Goal: Complete application form

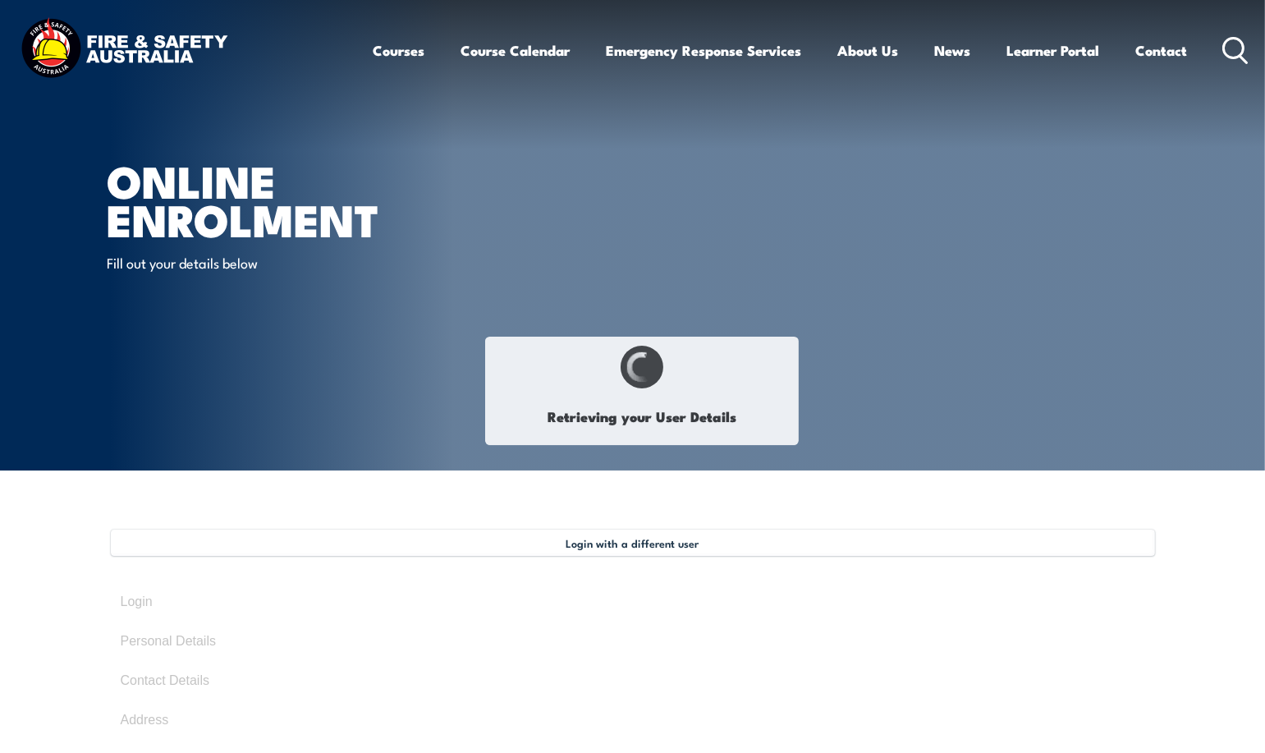
select select "Mr"
type input "[PERSON_NAME]"
type input "Umbers"
type input "[DATE]"
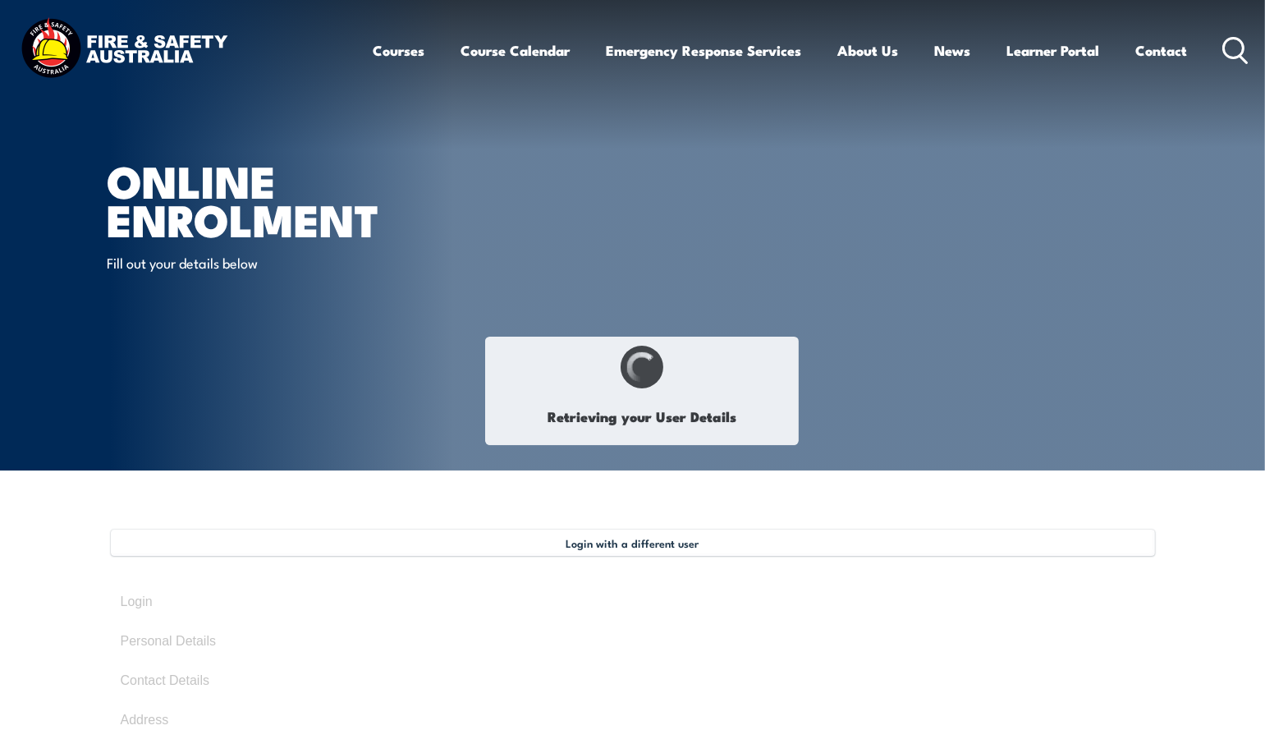
type input "V4C9Q5BBY6"
select select "M"
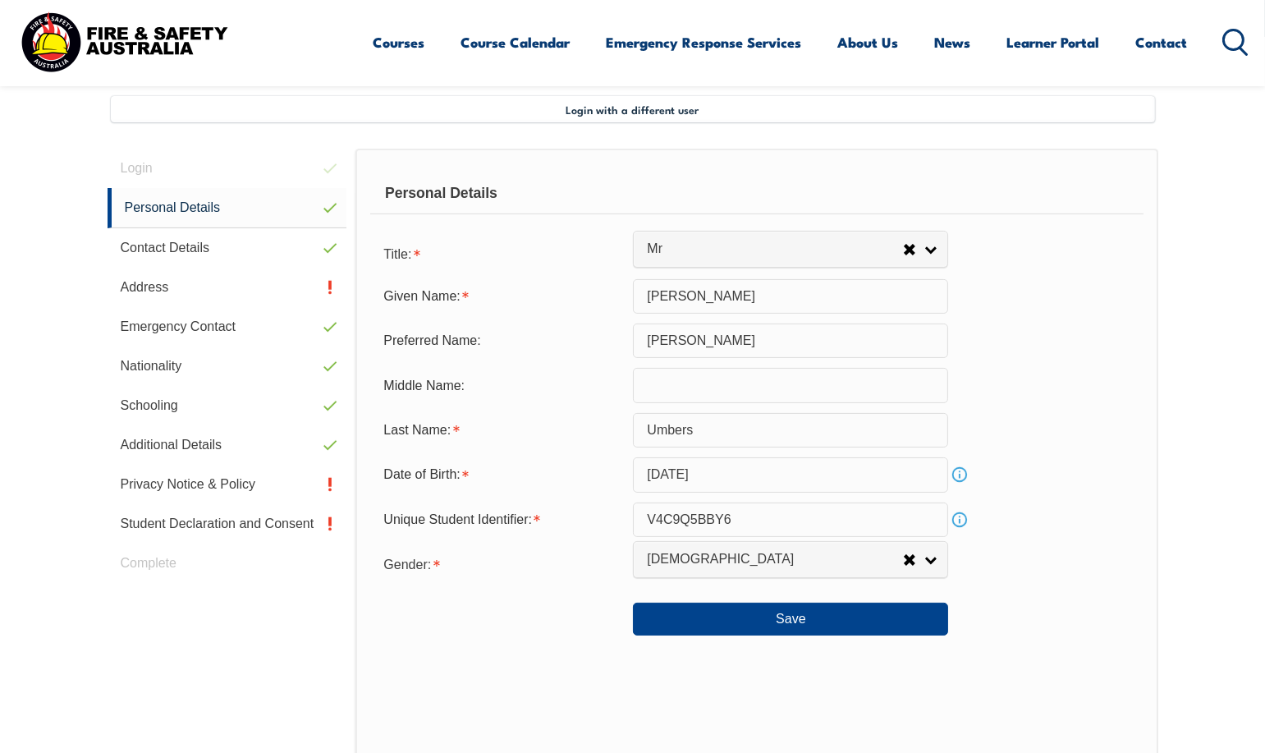
scroll to position [447, 0]
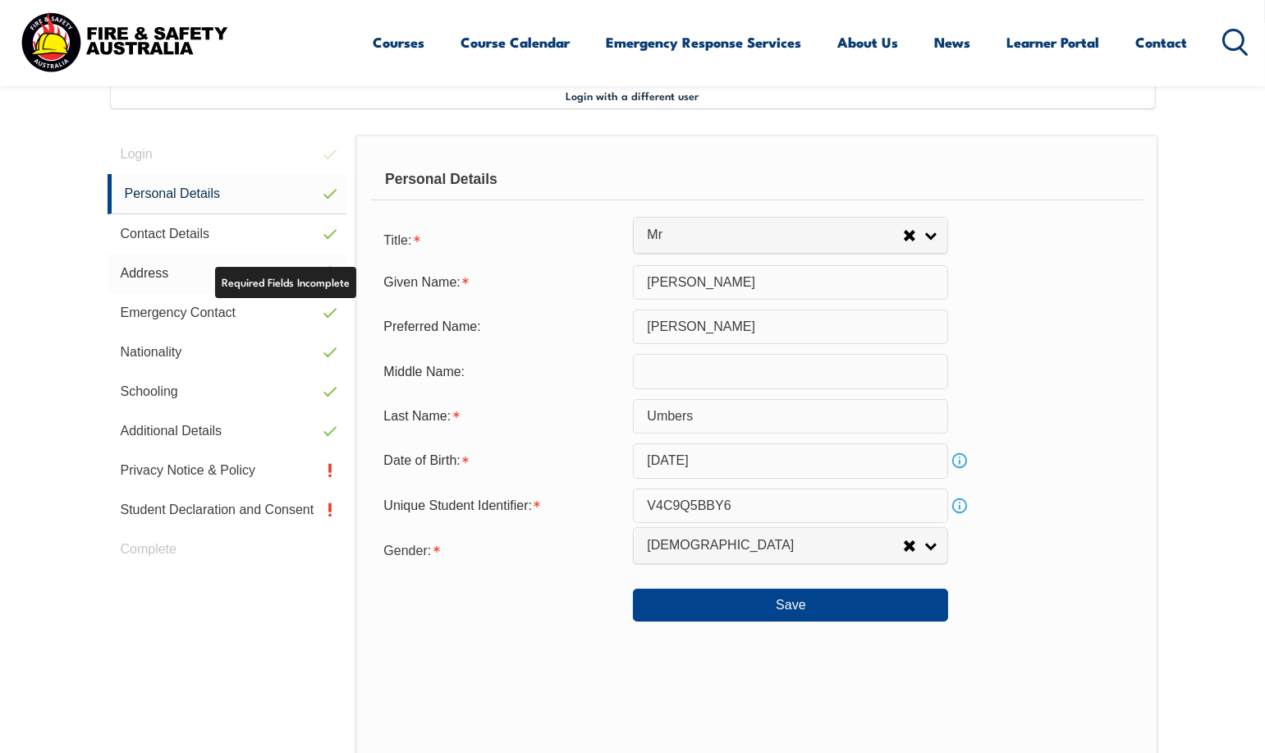
click at [323, 268] on link "Address" at bounding box center [228, 273] width 240 height 39
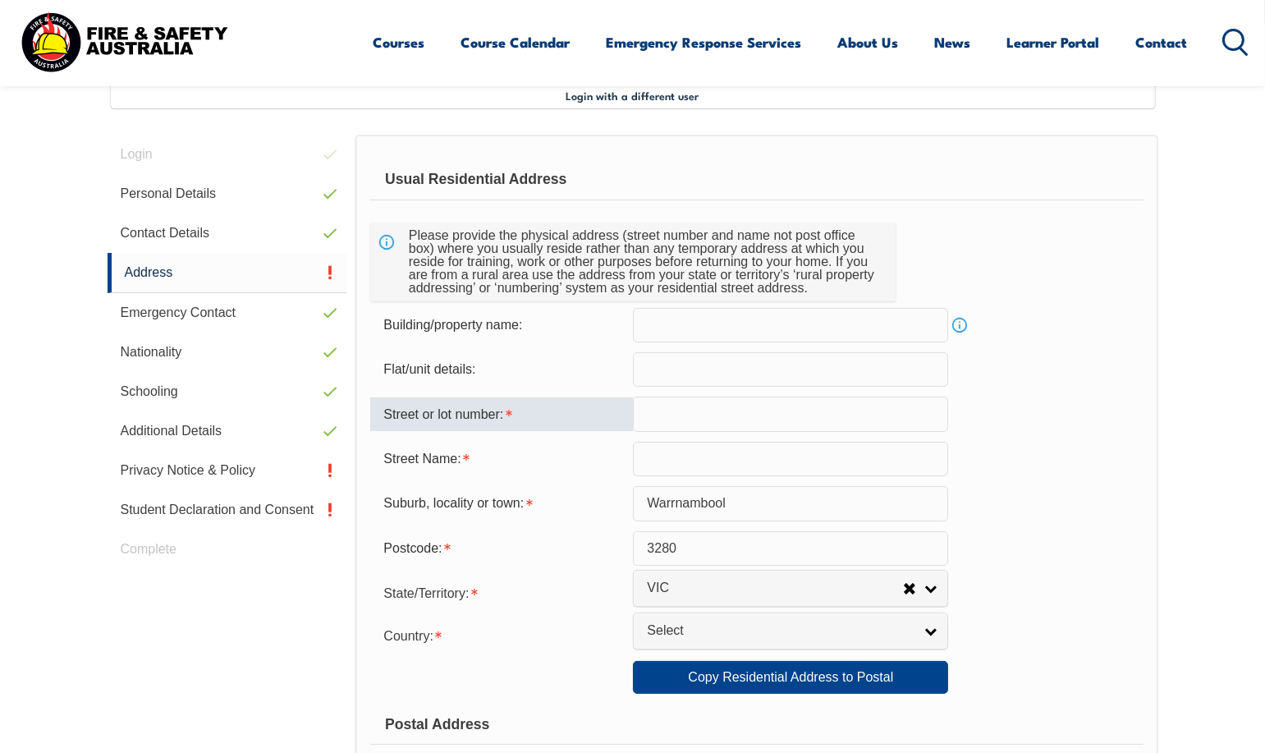
click at [684, 412] on input "text" at bounding box center [790, 414] width 315 height 34
type input "5"
type input "[GEOGRAPHIC_DATA]"
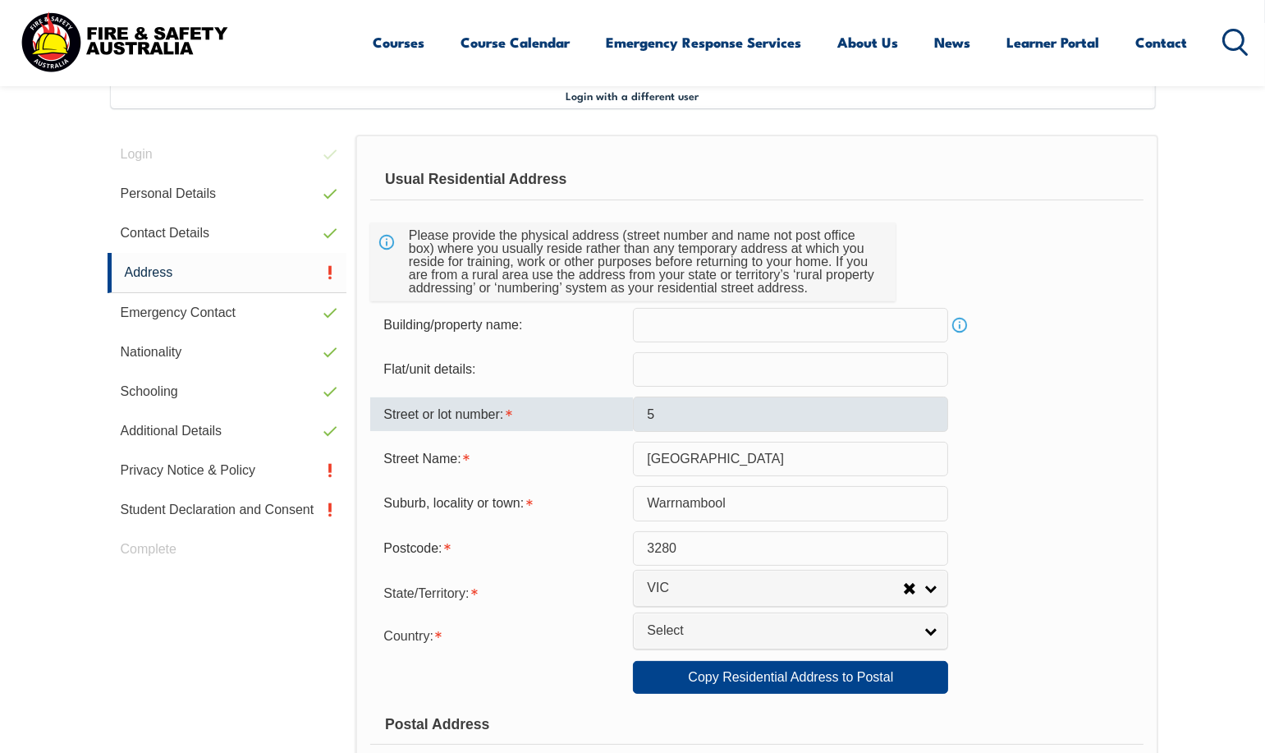
select select "1101"
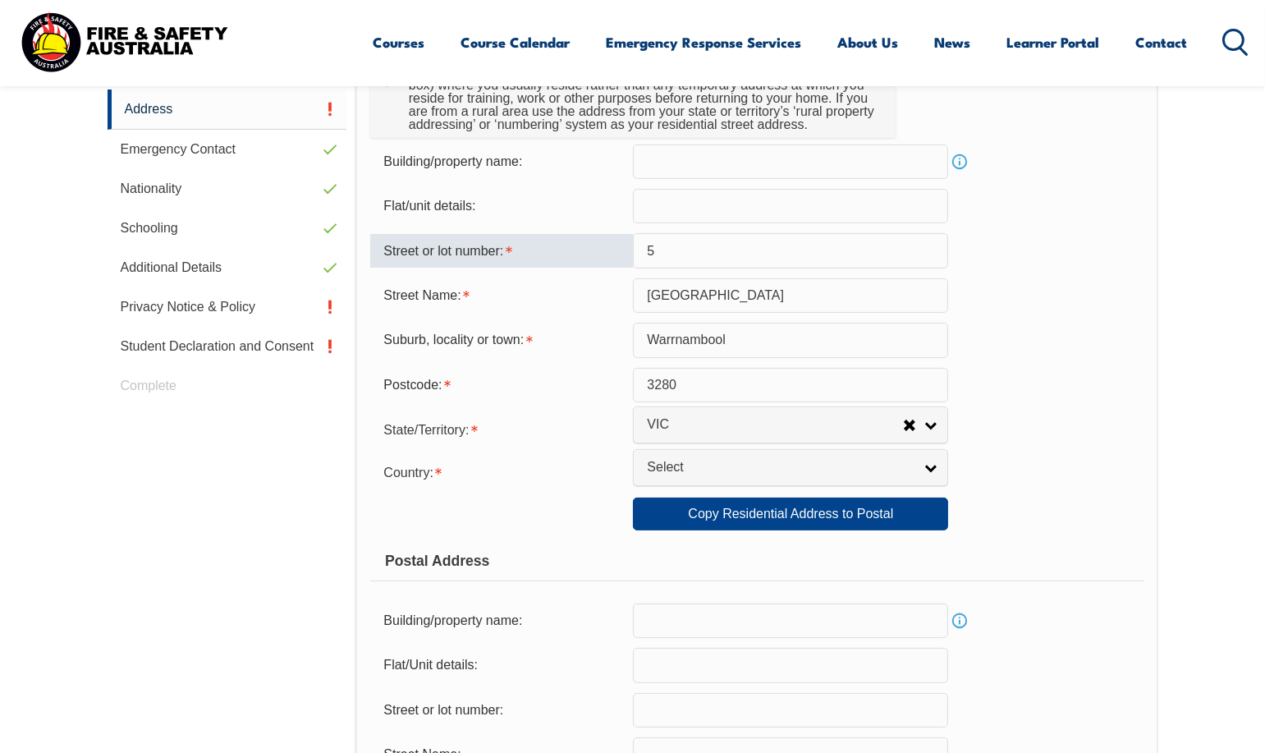
scroll to position [612, 0]
click at [765, 516] on link "Copy Residential Address to Postal" at bounding box center [790, 513] width 315 height 33
type input "5"
type input "[GEOGRAPHIC_DATA]"
select select "1101"
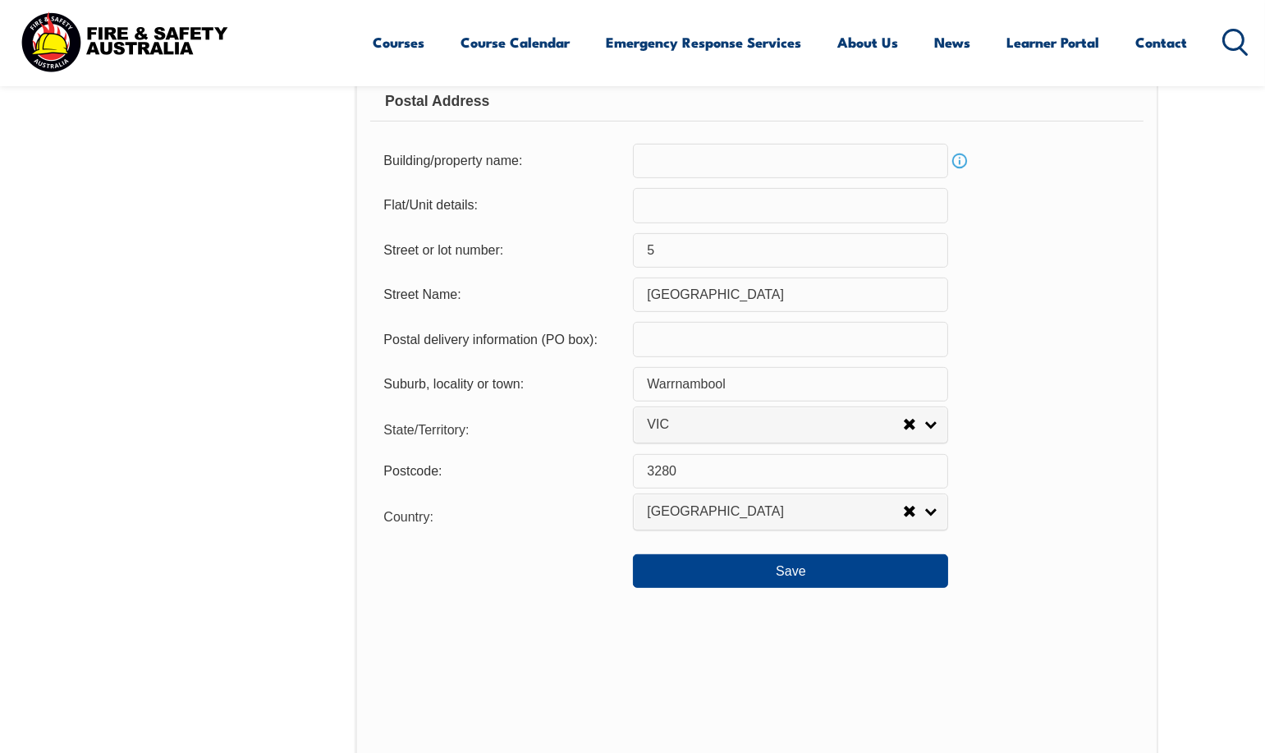
scroll to position [1104, 0]
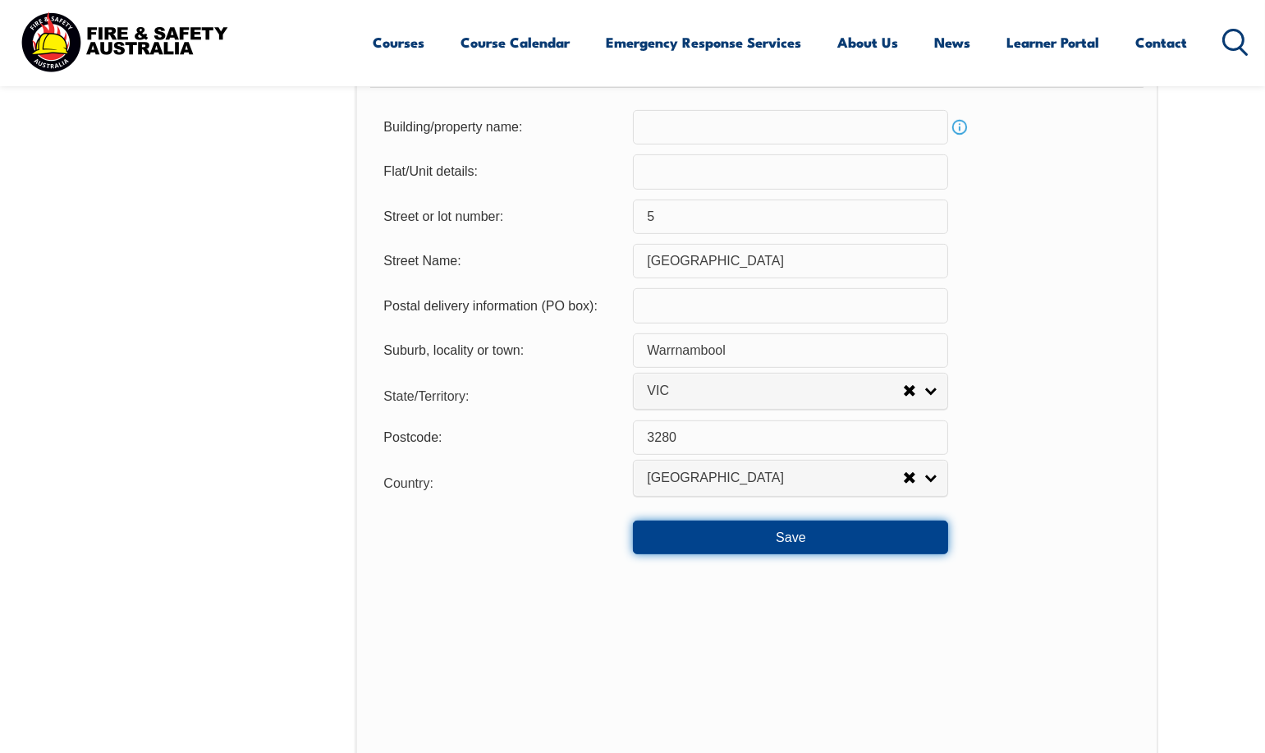
click at [767, 527] on button "Save" at bounding box center [790, 537] width 315 height 33
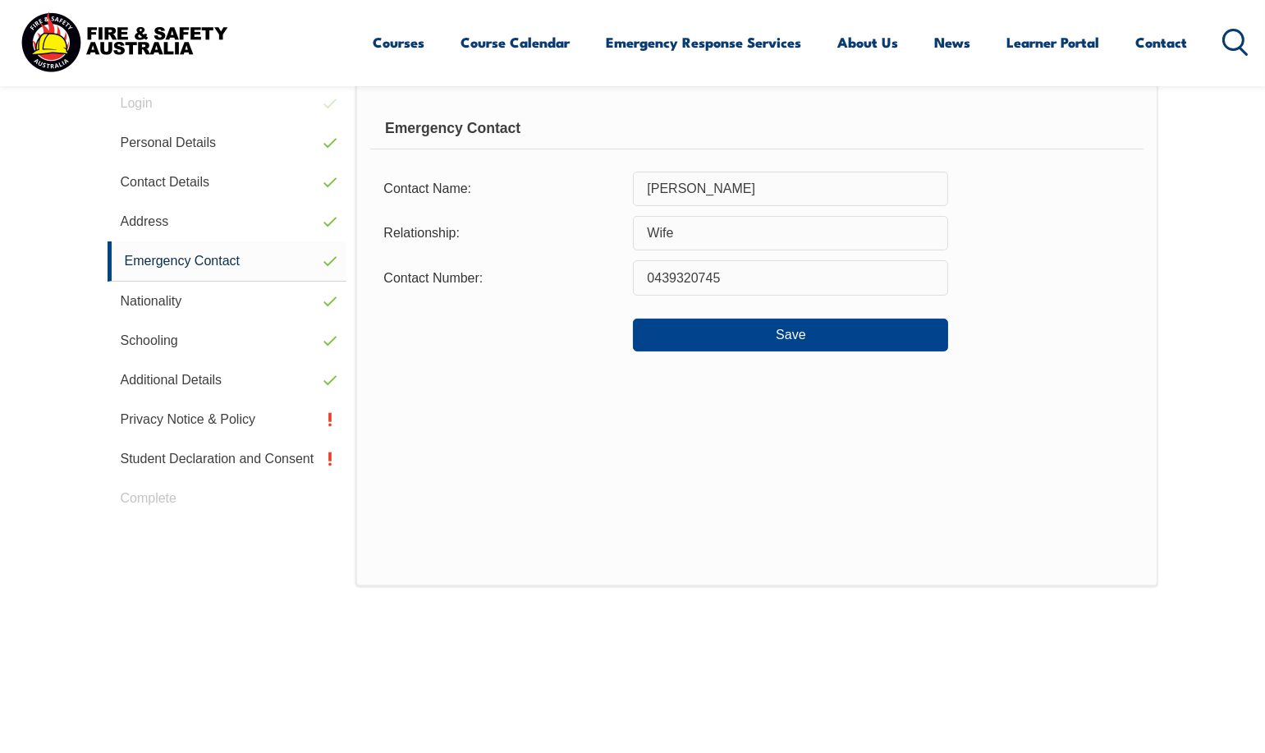
scroll to position [447, 0]
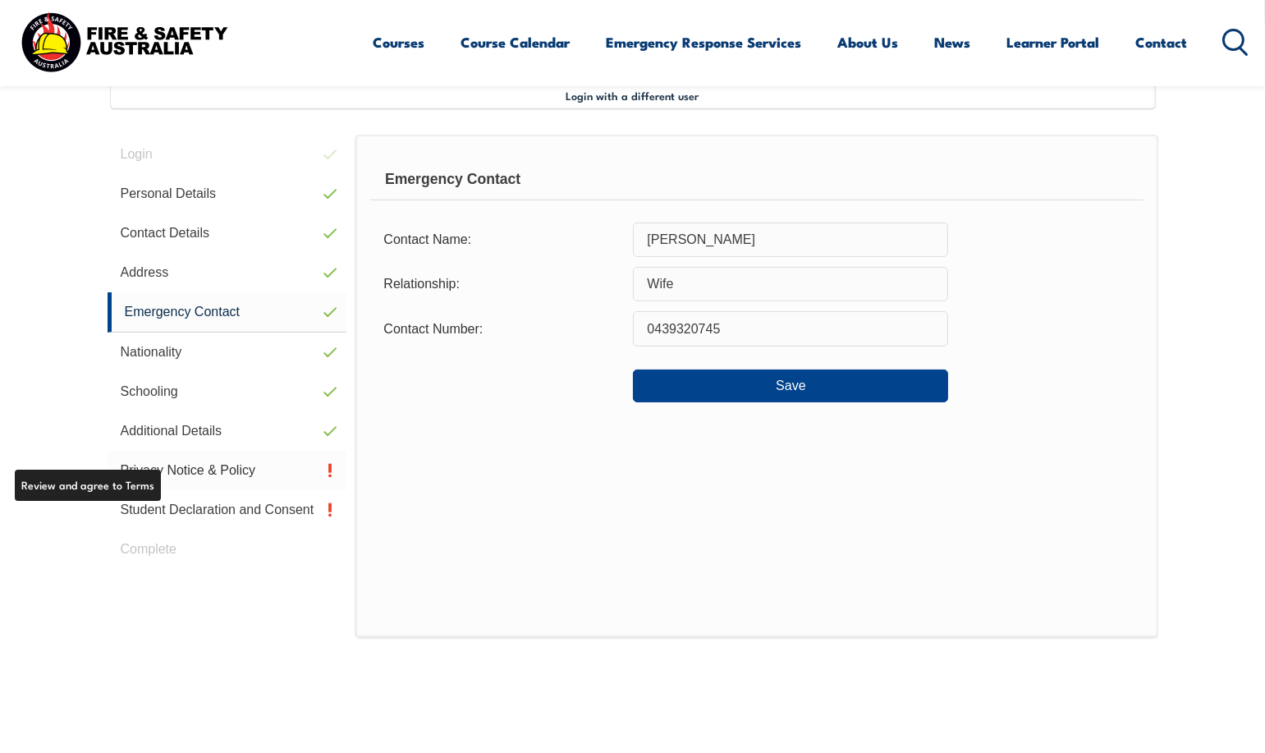
click at [158, 469] on link "Privacy Notice & Policy" at bounding box center [228, 470] width 240 height 39
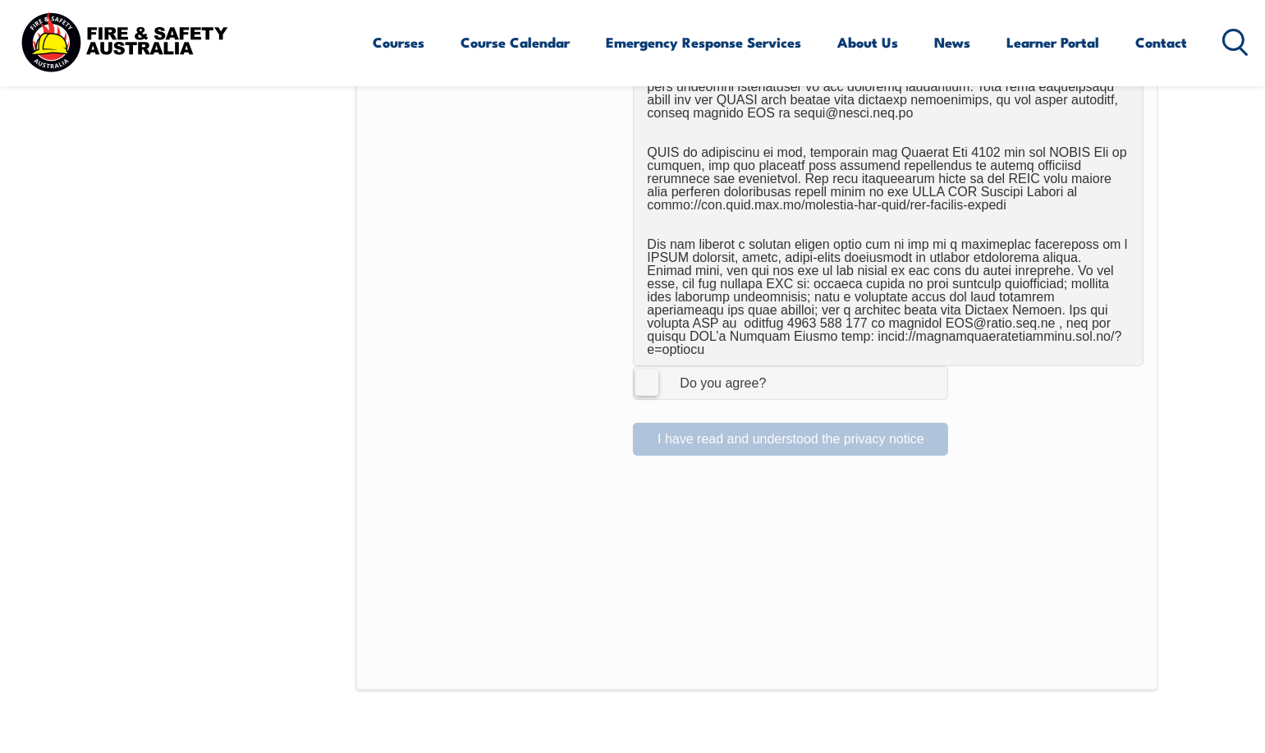
scroll to position [1104, 0]
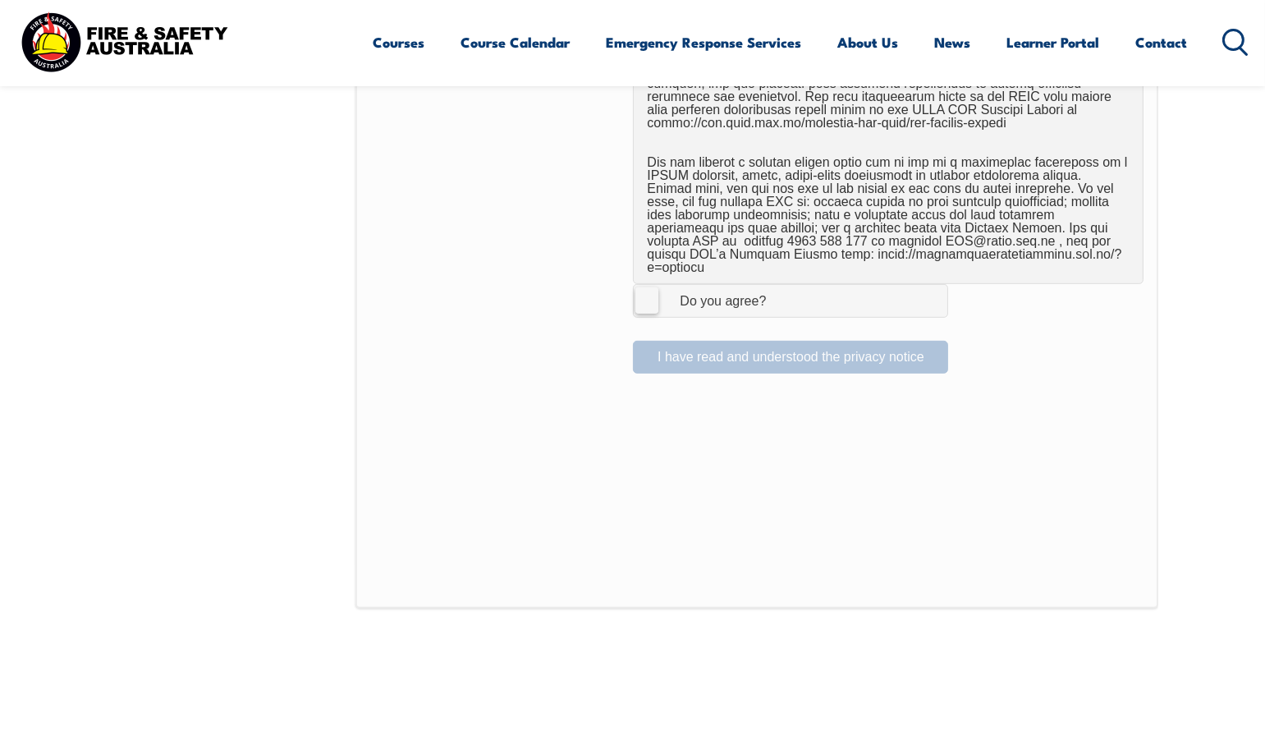
click at [635, 293] on label "I Agree Do you agree?" at bounding box center [790, 300] width 315 height 33
click at [779, 293] on input "I Agree Do you agree?" at bounding box center [793, 300] width 28 height 31
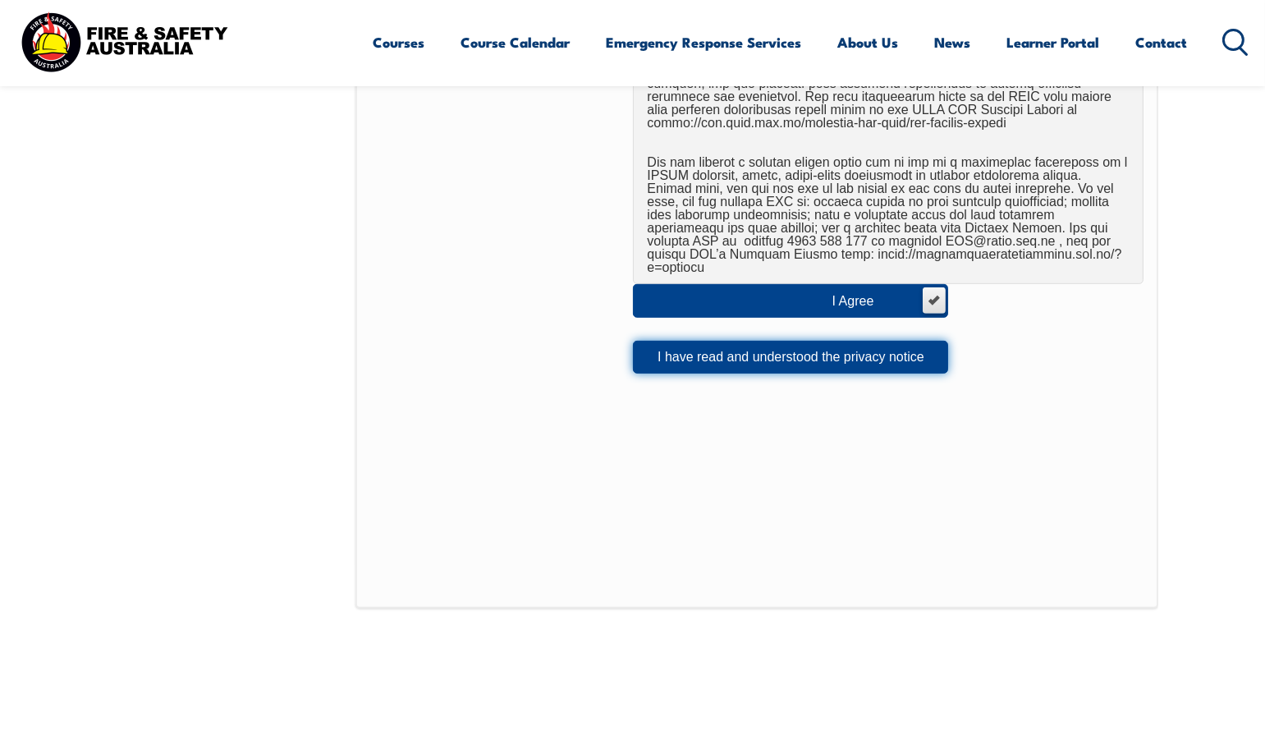
click at [690, 341] on button "I have read and understood the privacy notice" at bounding box center [790, 357] width 315 height 33
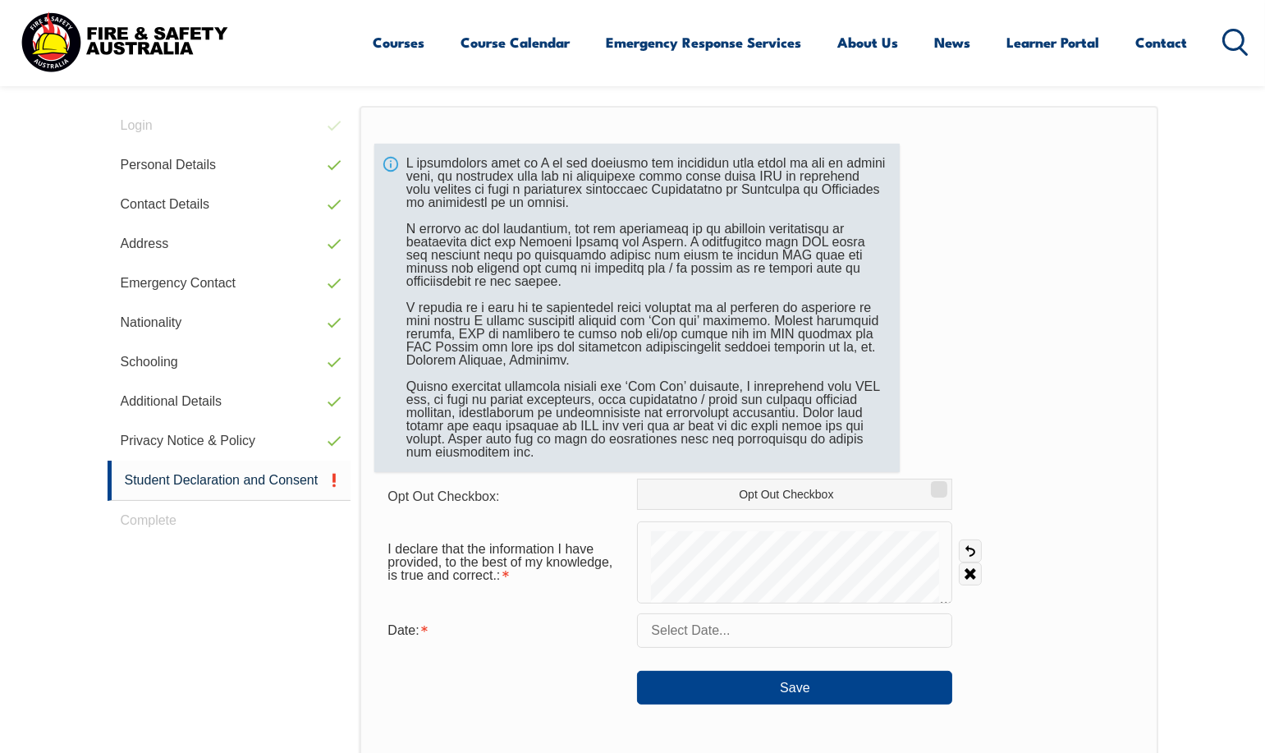
scroll to position [447, 0]
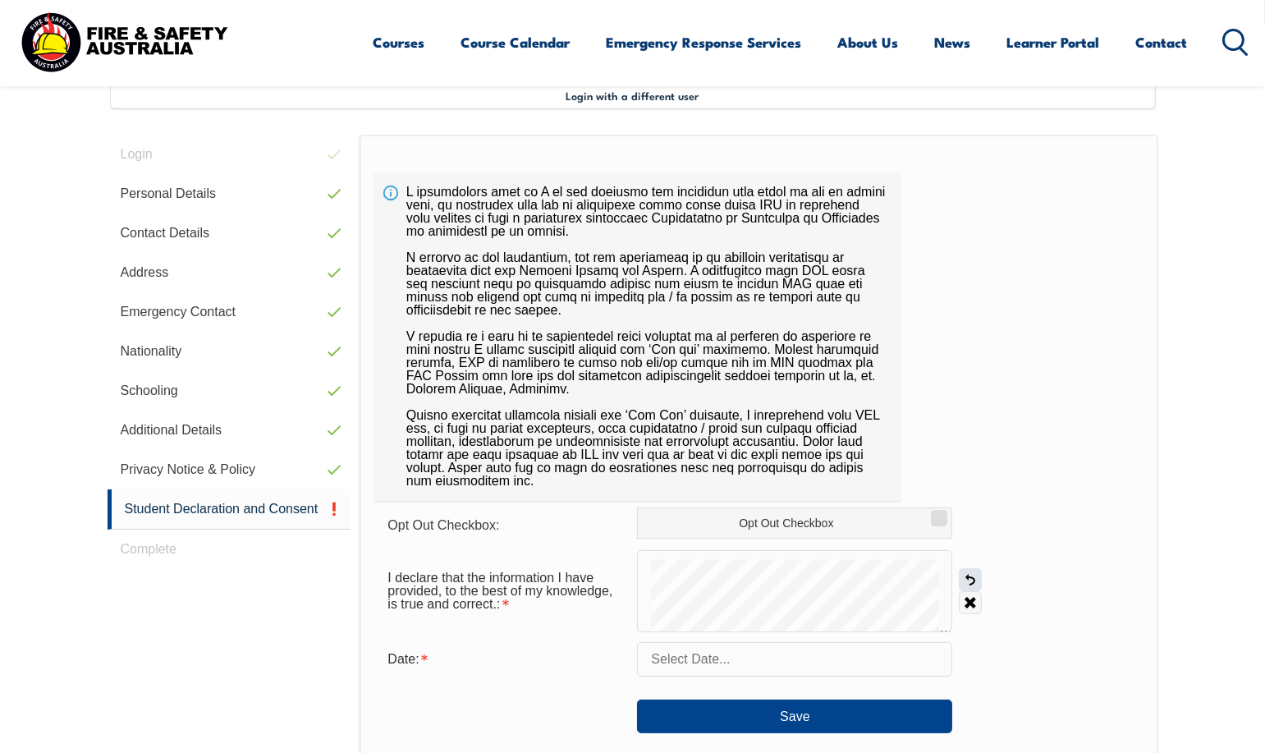
click at [967, 578] on link "Undo" at bounding box center [970, 579] width 23 height 23
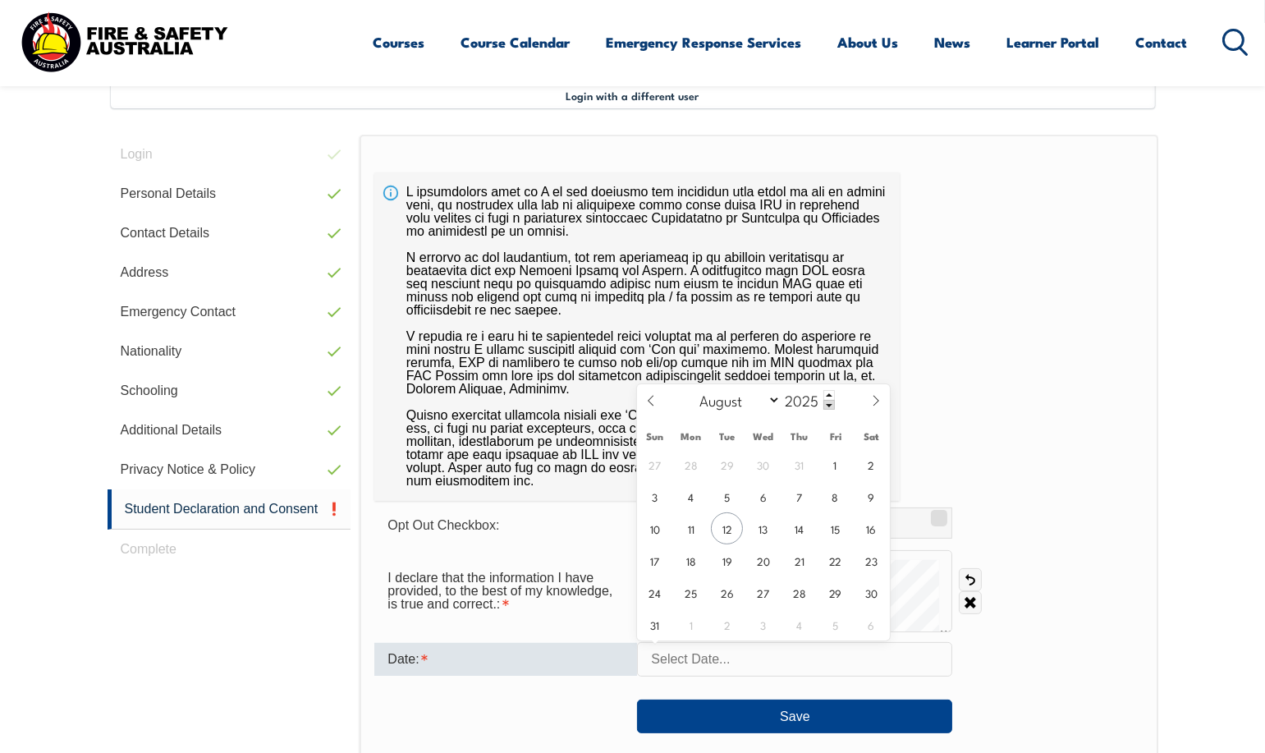
click at [757, 654] on input "text" at bounding box center [794, 659] width 315 height 34
click at [724, 534] on span "12" at bounding box center [727, 528] width 32 height 32
type input "[DATE]"
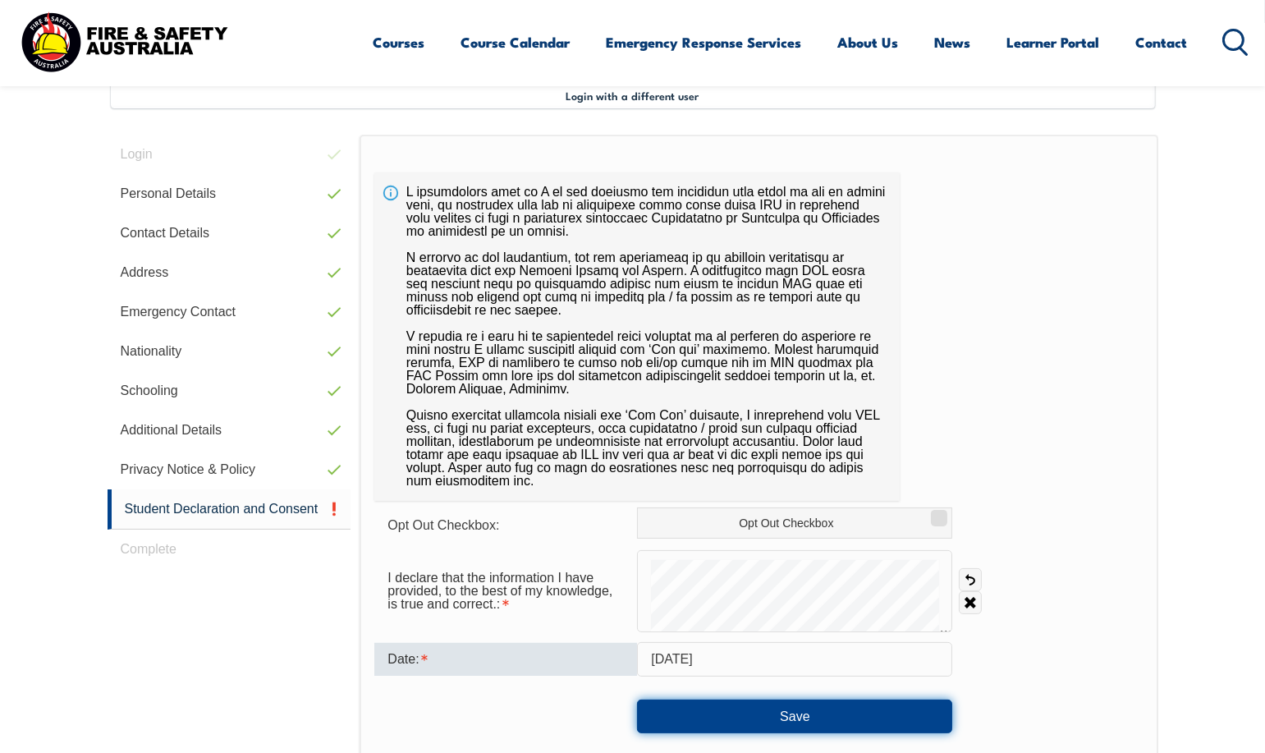
click at [764, 718] on button "Save" at bounding box center [794, 716] width 315 height 33
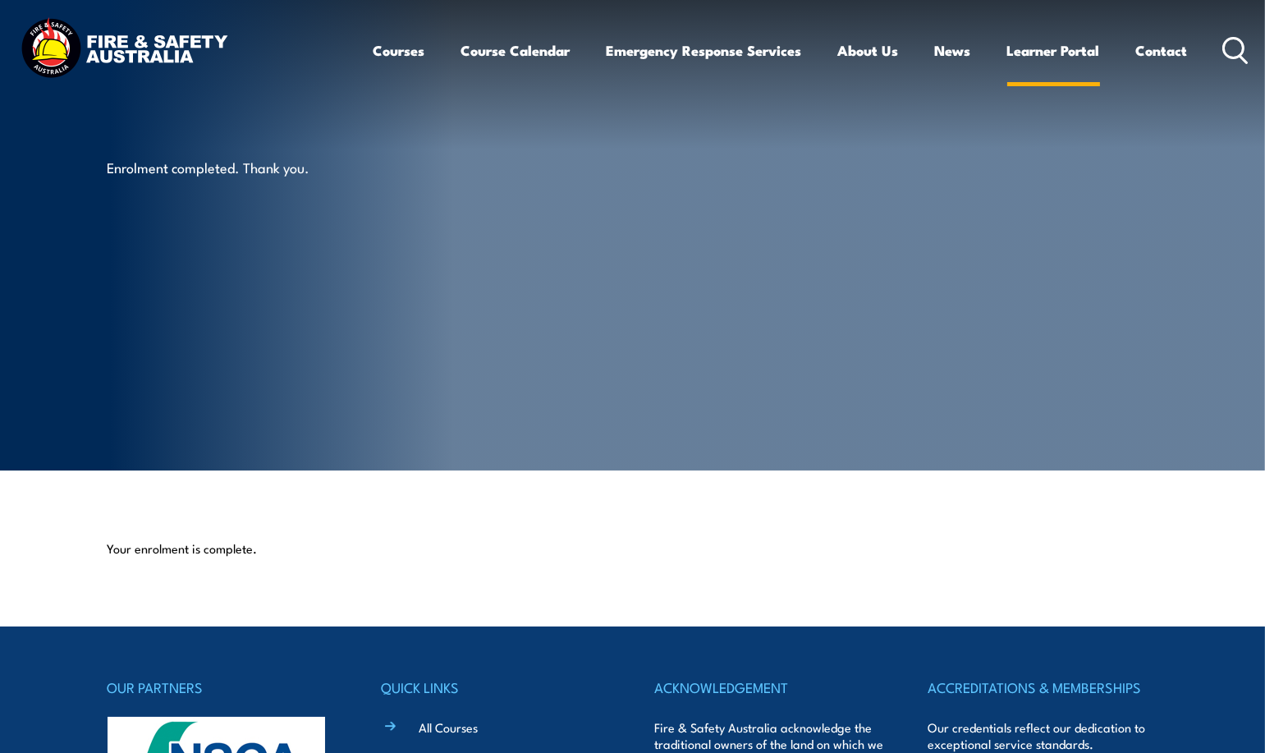
click at [1066, 53] on link "Learner Portal" at bounding box center [1053, 51] width 93 height 44
